Goal: Information Seeking & Learning: Learn about a topic

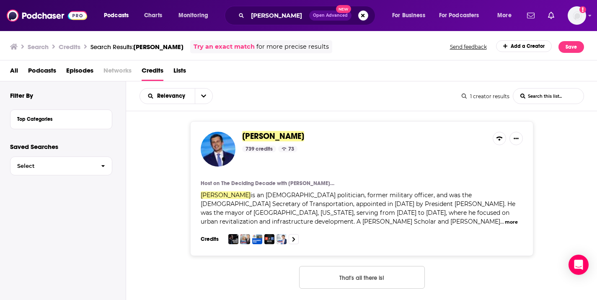
click at [349, 275] on button "That's all there is!" at bounding box center [362, 277] width 126 height 23
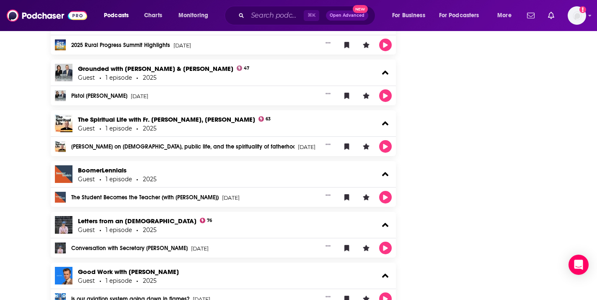
scroll to position [977, 0]
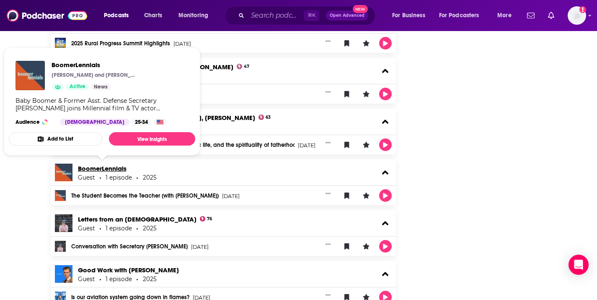
click at [93, 169] on link "BoomerLennials" at bounding box center [102, 168] width 49 height 8
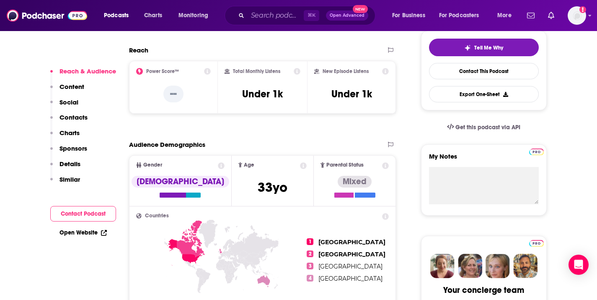
scroll to position [201, 0]
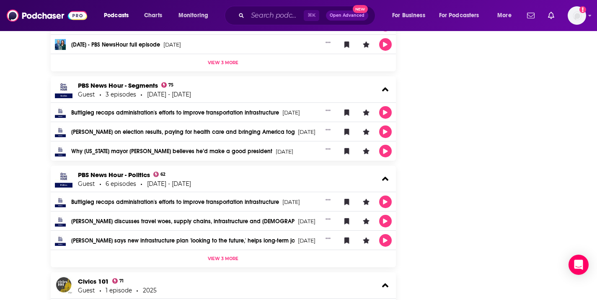
scroll to position [2145, 0]
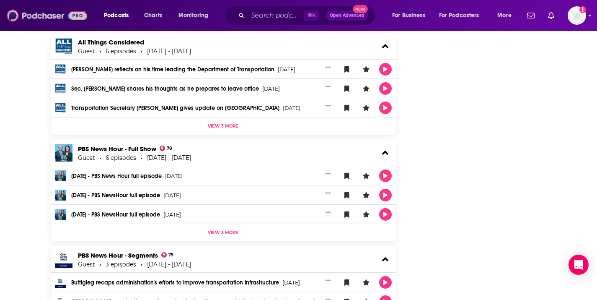
click at [50, 17] on img at bounding box center [47, 16] width 80 height 16
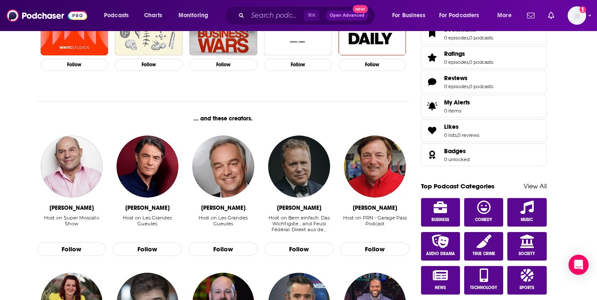
scroll to position [306, 0]
